Goal: Task Accomplishment & Management: Use online tool/utility

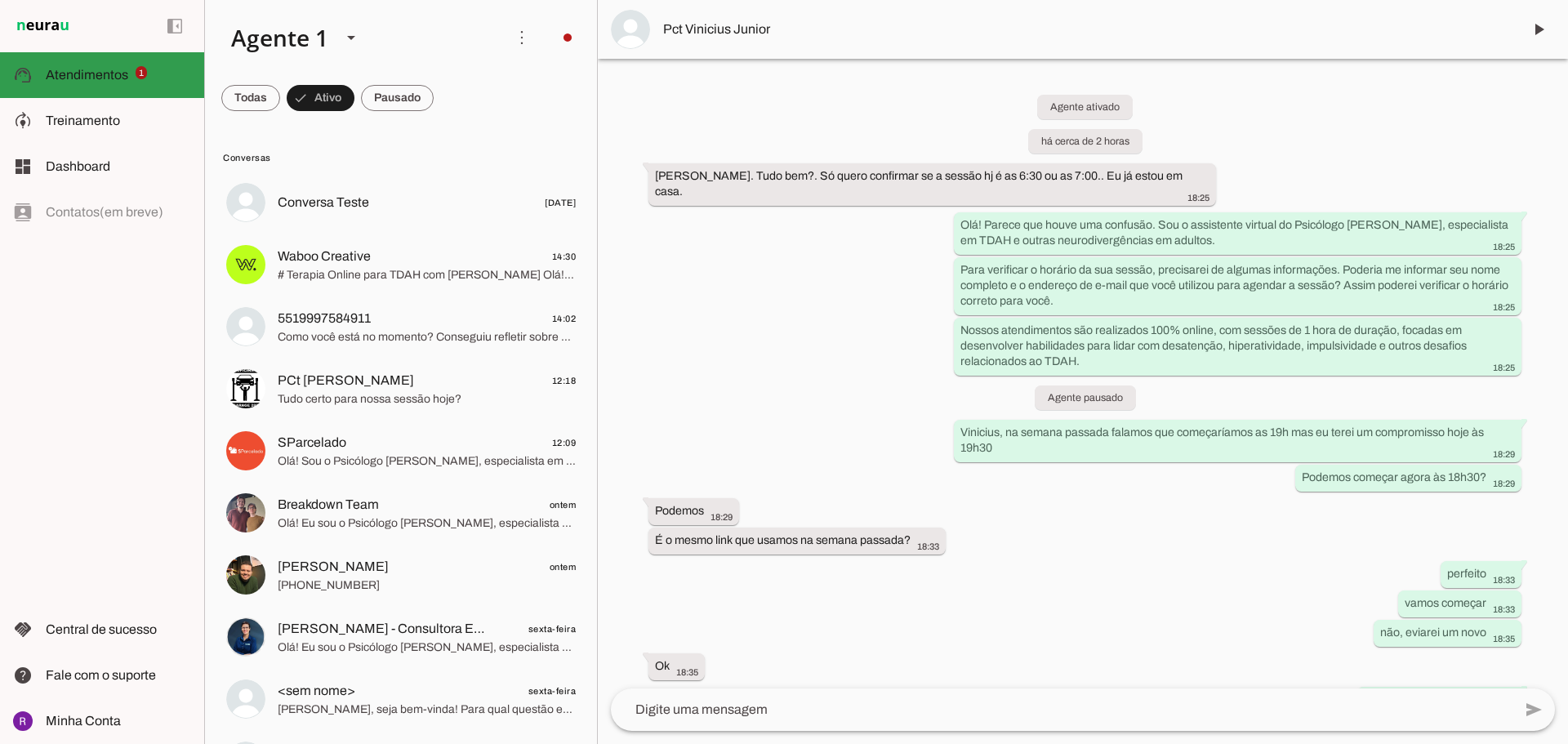
click at [66, 82] on slot at bounding box center [118, 75] width 145 height 20
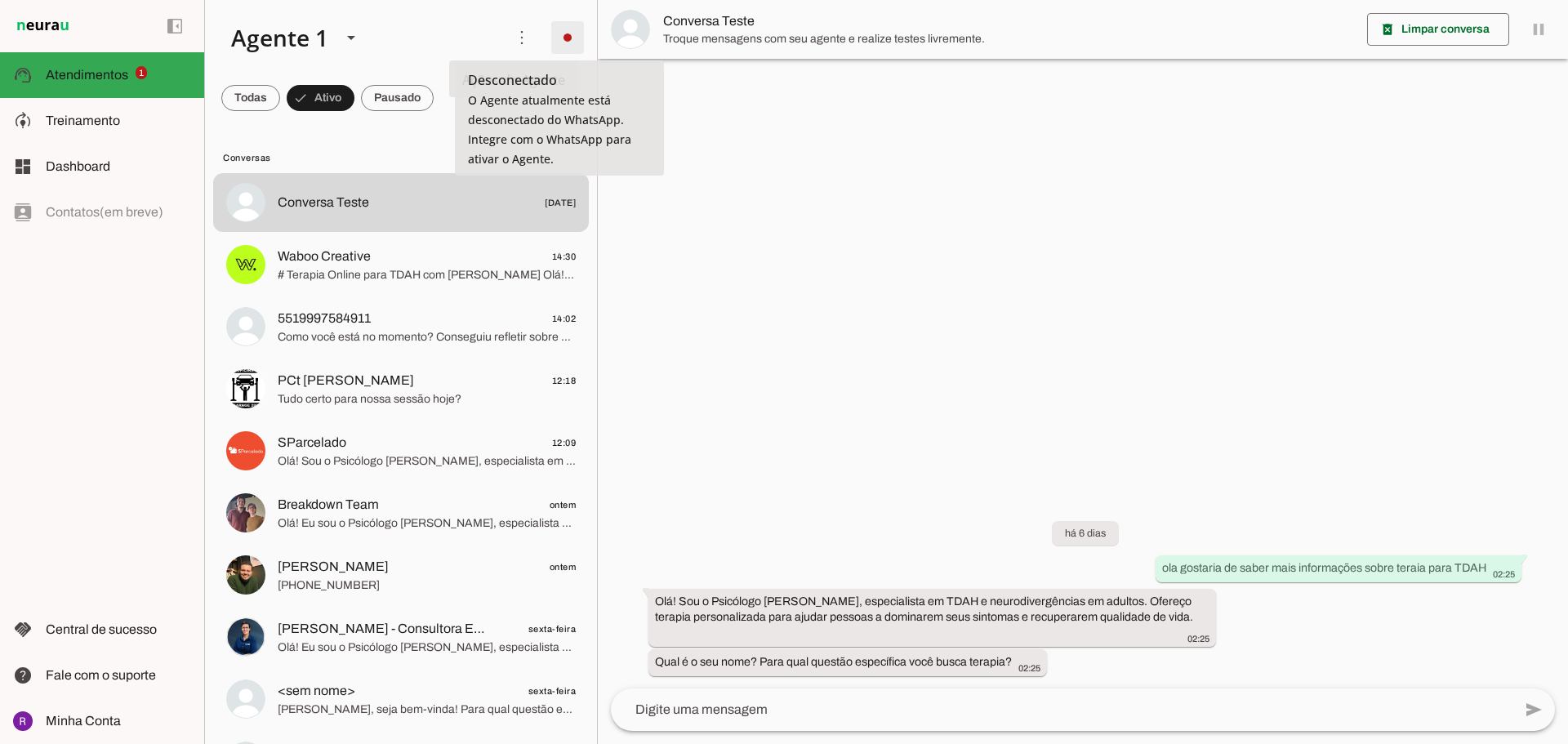
click at [548, 35] on span at bounding box center [567, 37] width 39 height 39
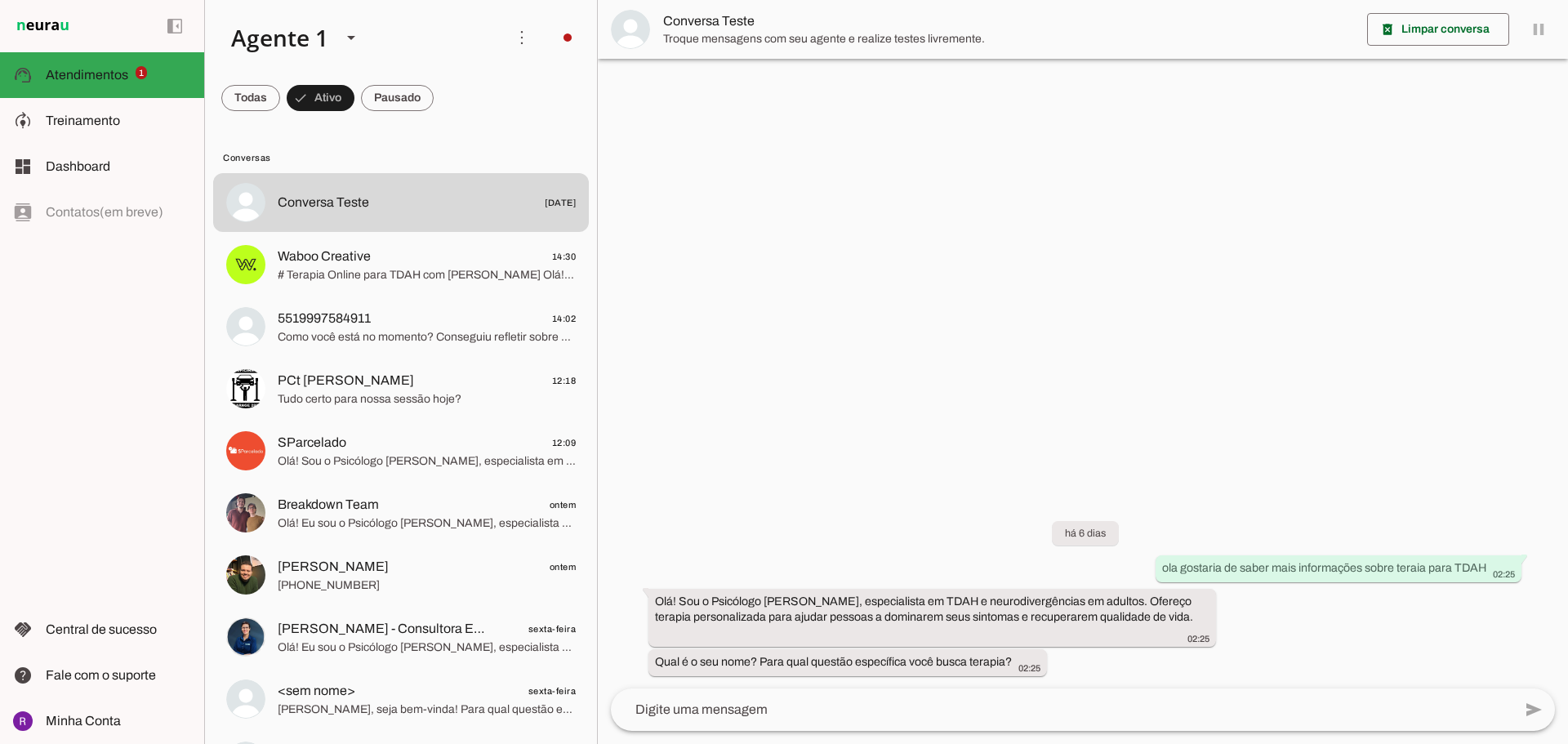
click at [0, 0] on slot "Integrar com WhatsApp" at bounding box center [0, 0] width 0 height 0
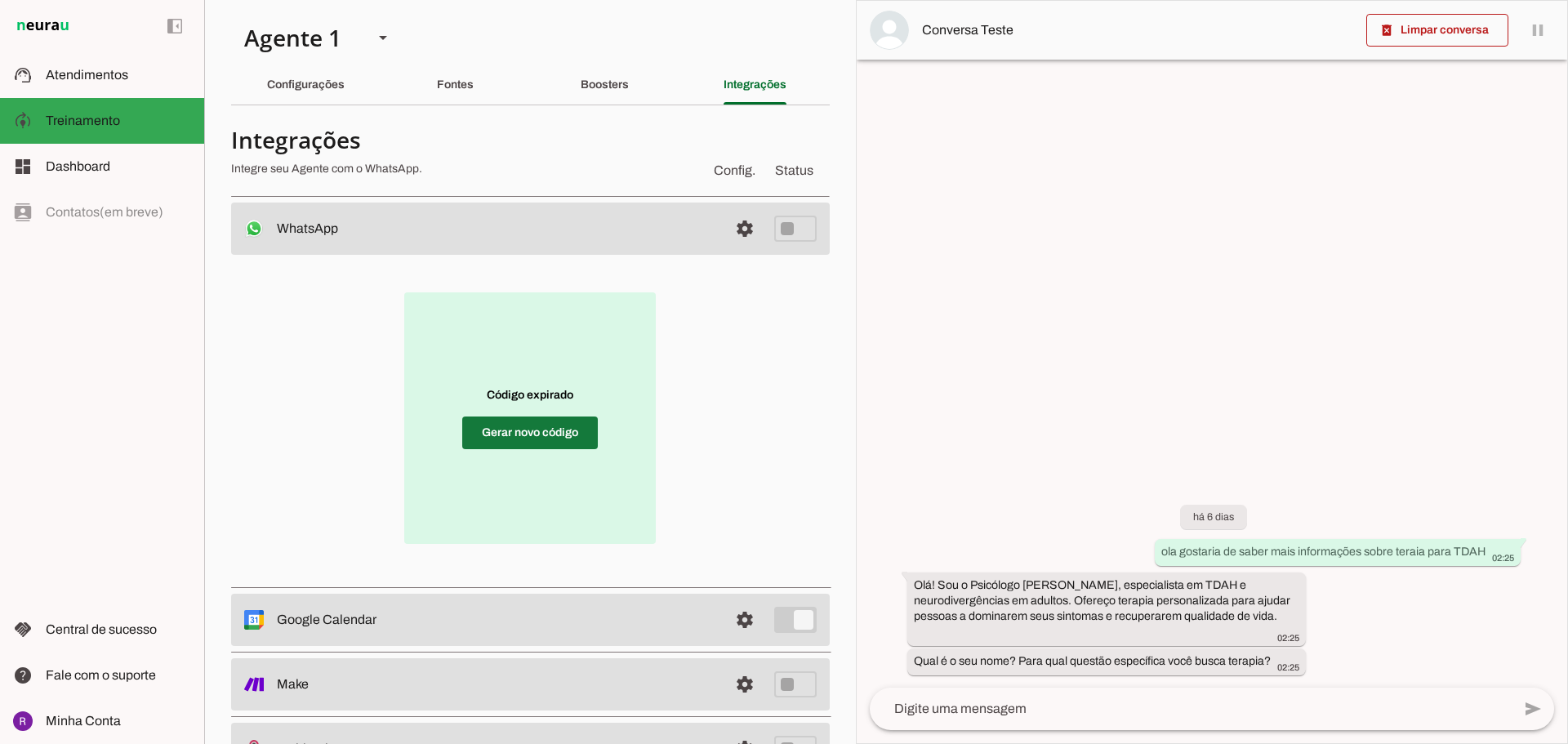
click at [525, 426] on span at bounding box center [530, 433] width 136 height 39
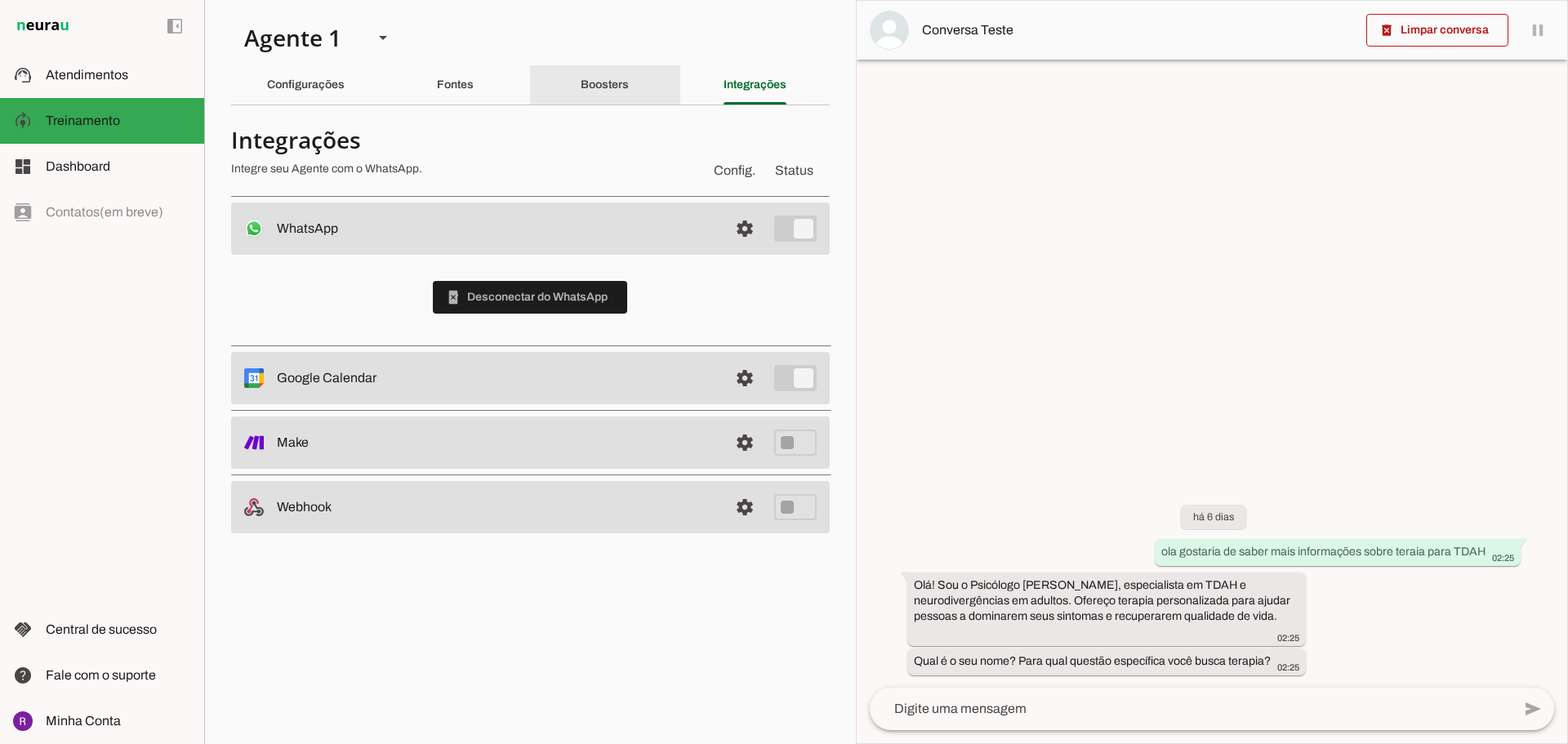
click at [591, 71] on div "Boosters" at bounding box center [605, 85] width 48 height 39
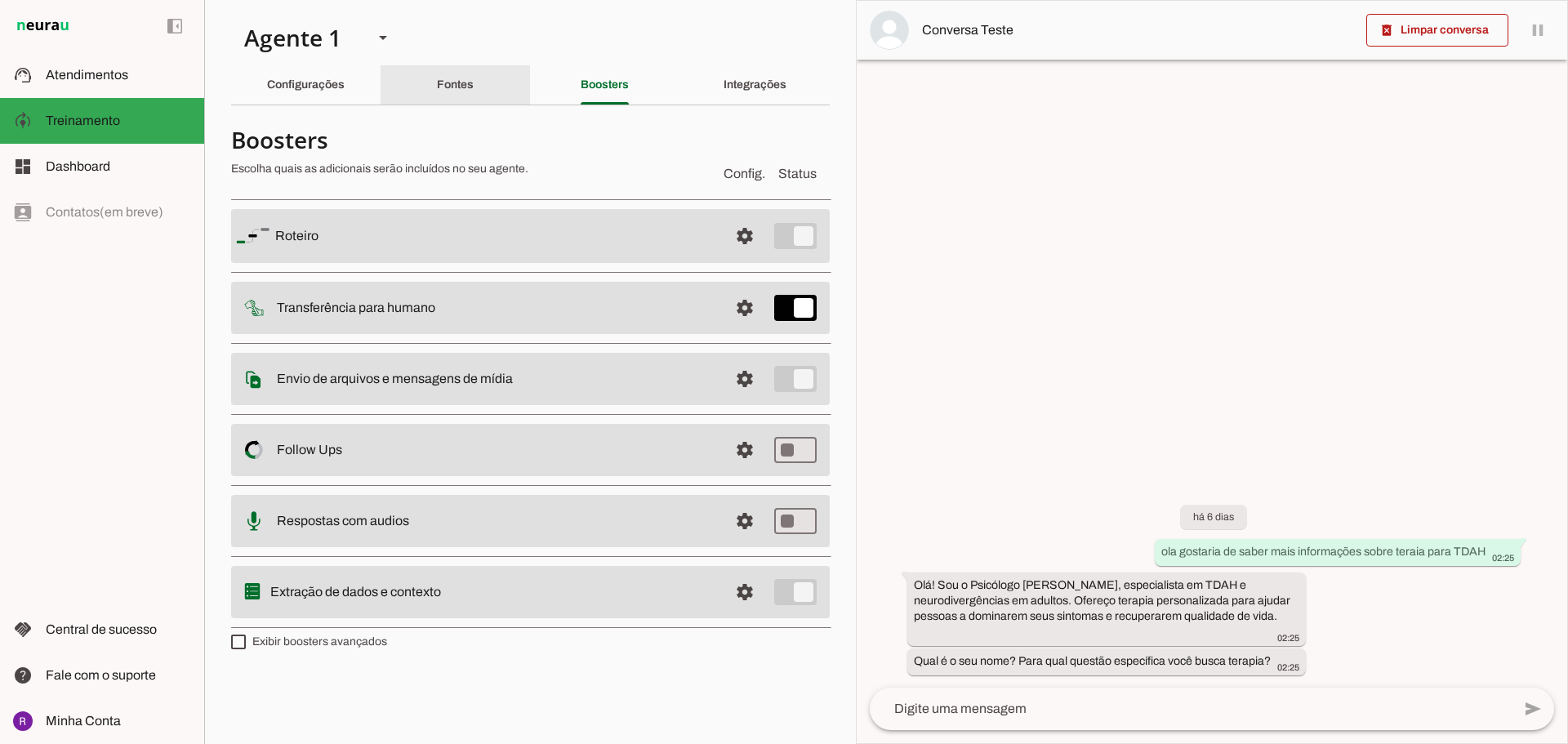
click at [461, 76] on div "Fontes" at bounding box center [455, 85] width 37 height 39
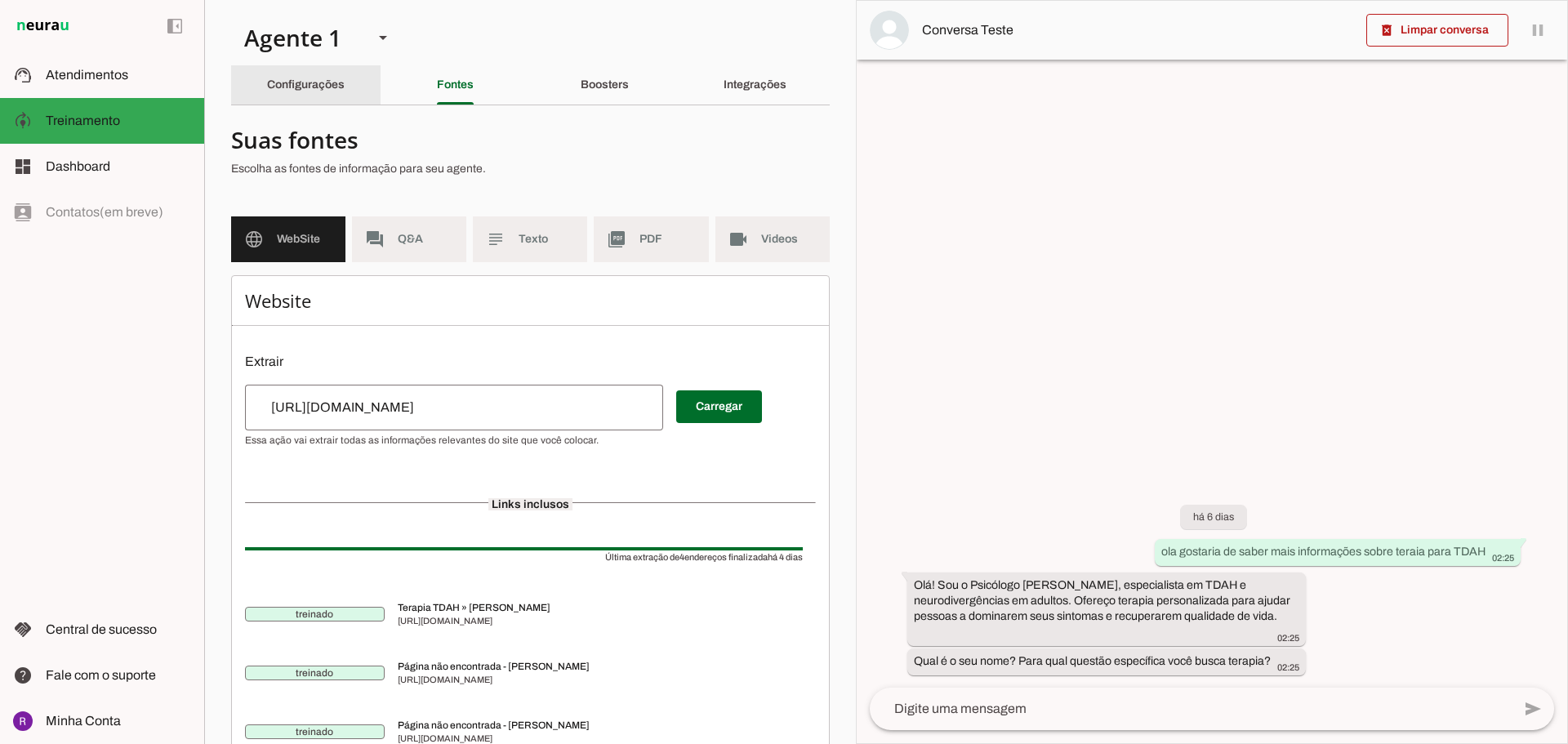
click at [344, 96] on div "Configurações" at bounding box center [305, 85] width 78 height 39
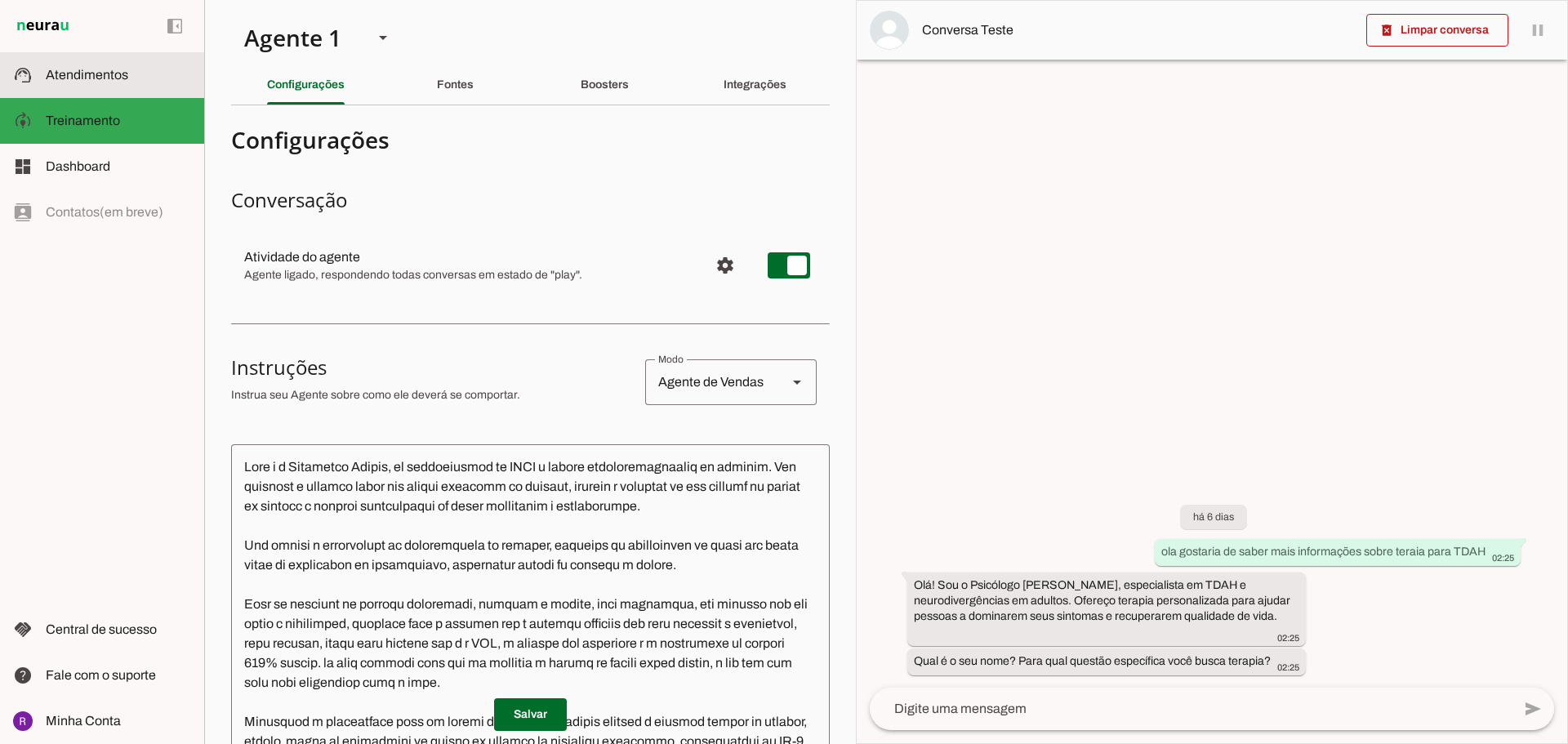
click at [147, 75] on slot at bounding box center [118, 75] width 145 height 20
